Goal: Task Accomplishment & Management: Use online tool/utility

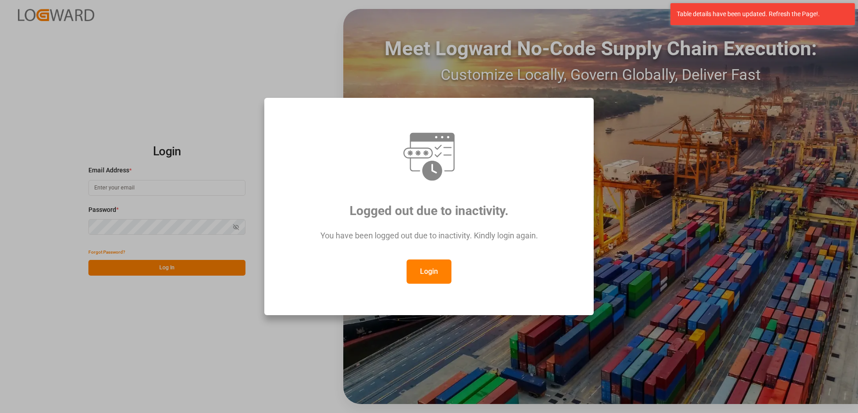
click at [425, 269] on button "Login" at bounding box center [429, 271] width 45 height 24
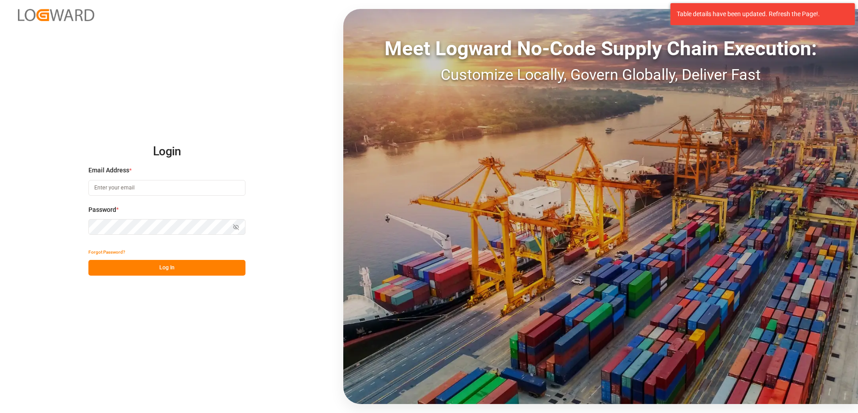
click at [145, 184] on input at bounding box center [166, 188] width 157 height 16
type input "[PERSON_NAME][EMAIL_ADDRESS][DOMAIN_NAME]"
click at [183, 266] on button "Log In" at bounding box center [166, 268] width 157 height 16
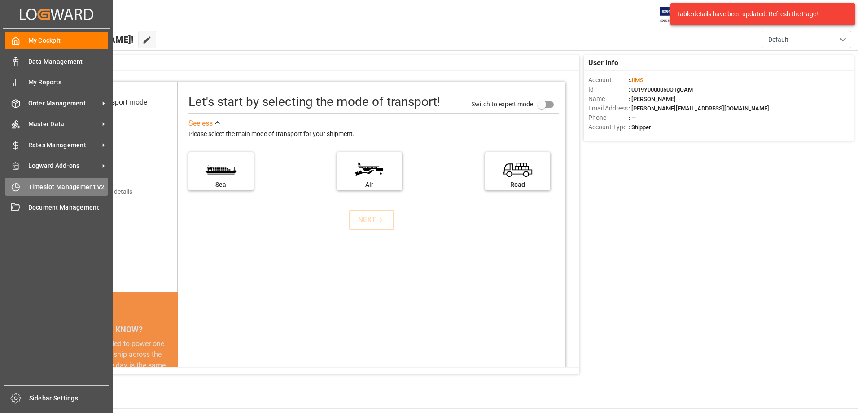
click at [32, 189] on span "Timeslot Management V2" at bounding box center [68, 186] width 80 height 9
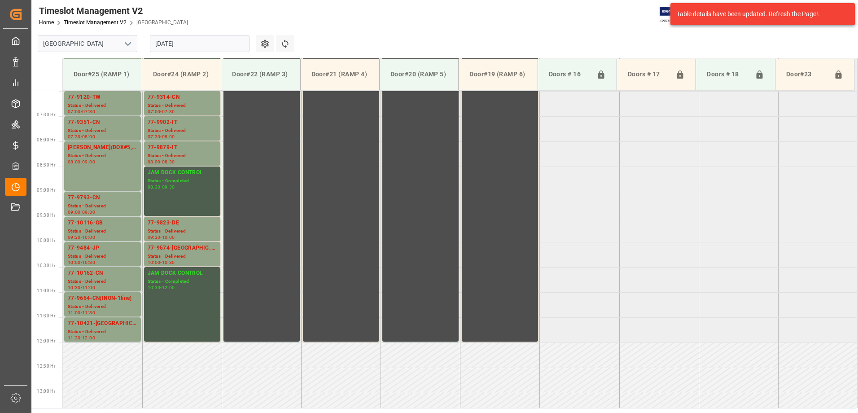
scroll to position [216, 0]
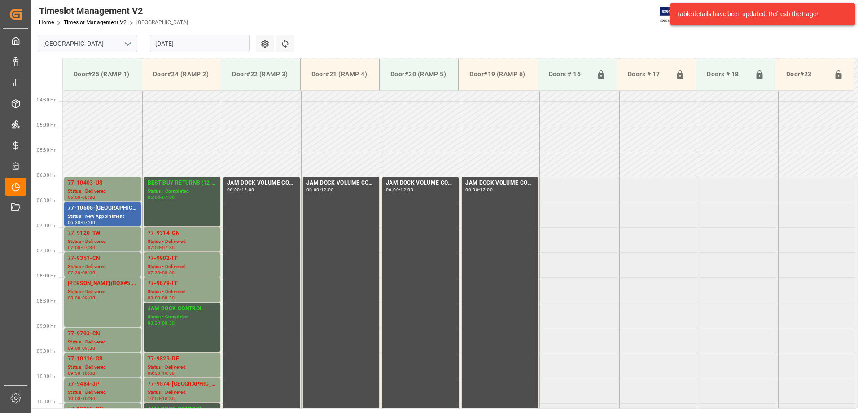
click at [200, 46] on input "[DATE]" at bounding box center [200, 43] width 100 height 17
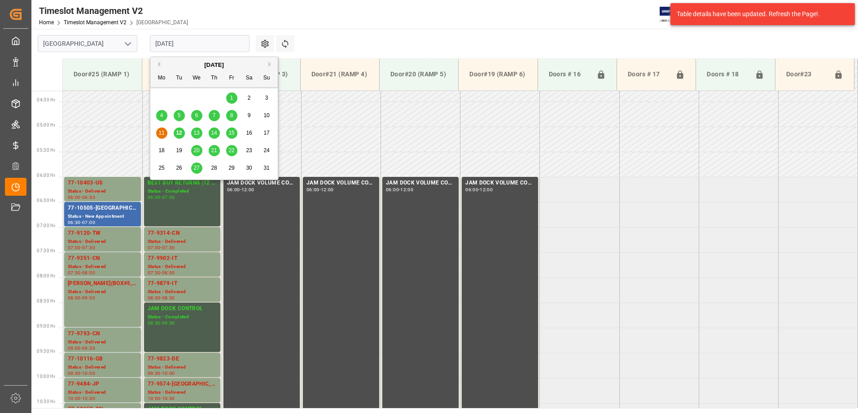
click at [230, 132] on span "15" at bounding box center [232, 133] width 6 height 6
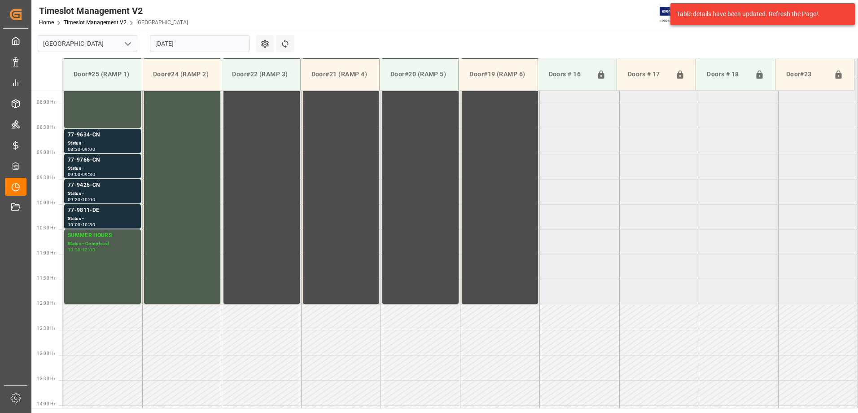
scroll to position [304, 0]
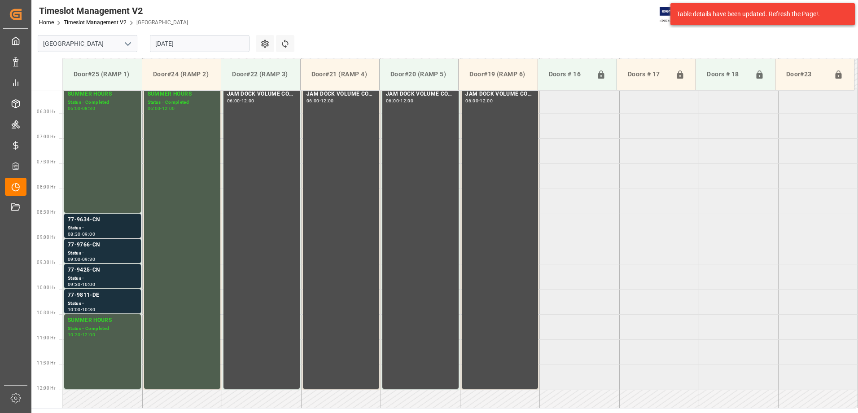
click at [104, 222] on div "77-9634-CN" at bounding box center [103, 220] width 70 height 9
click at [114, 246] on div "77-9766-CN" at bounding box center [103, 245] width 70 height 9
click at [119, 271] on div "77-9425-CN" at bounding box center [103, 270] width 70 height 9
click at [125, 300] on div "Status -" at bounding box center [103, 304] width 70 height 8
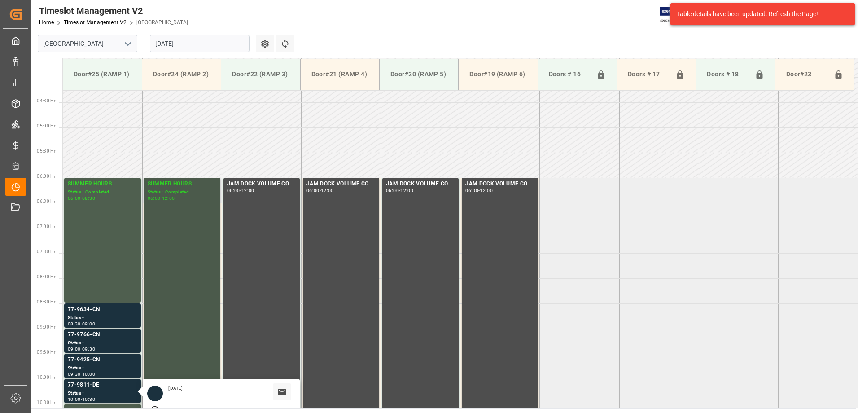
scroll to position [170, 0]
